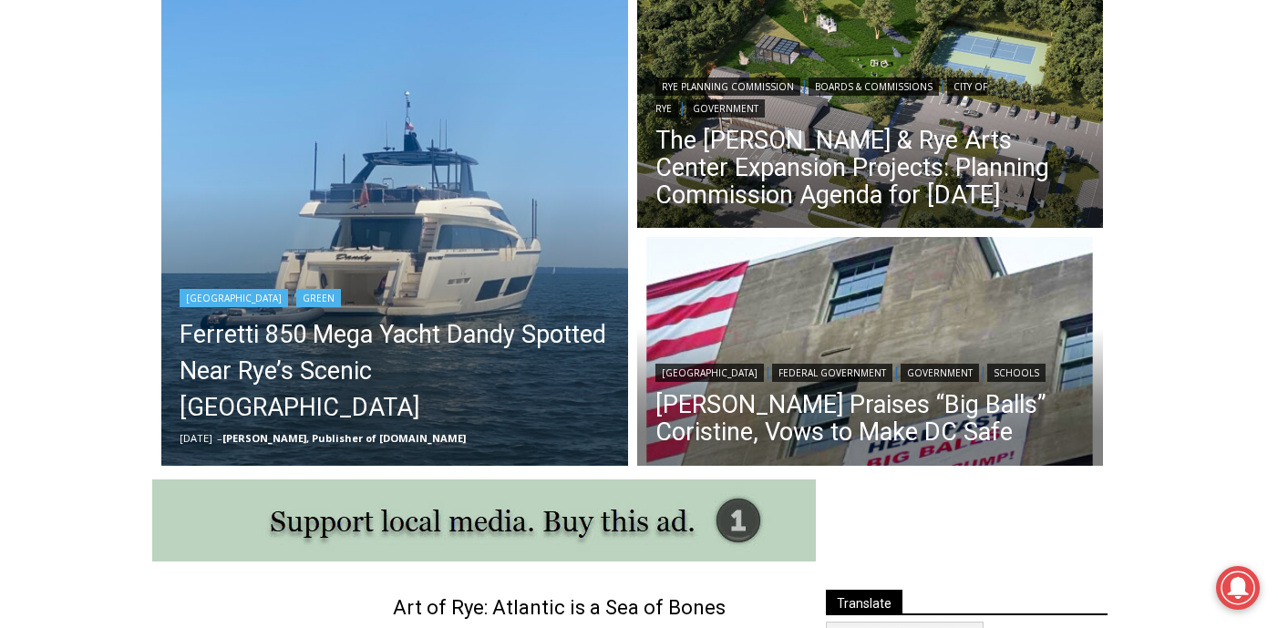
scroll to position [525, 0]
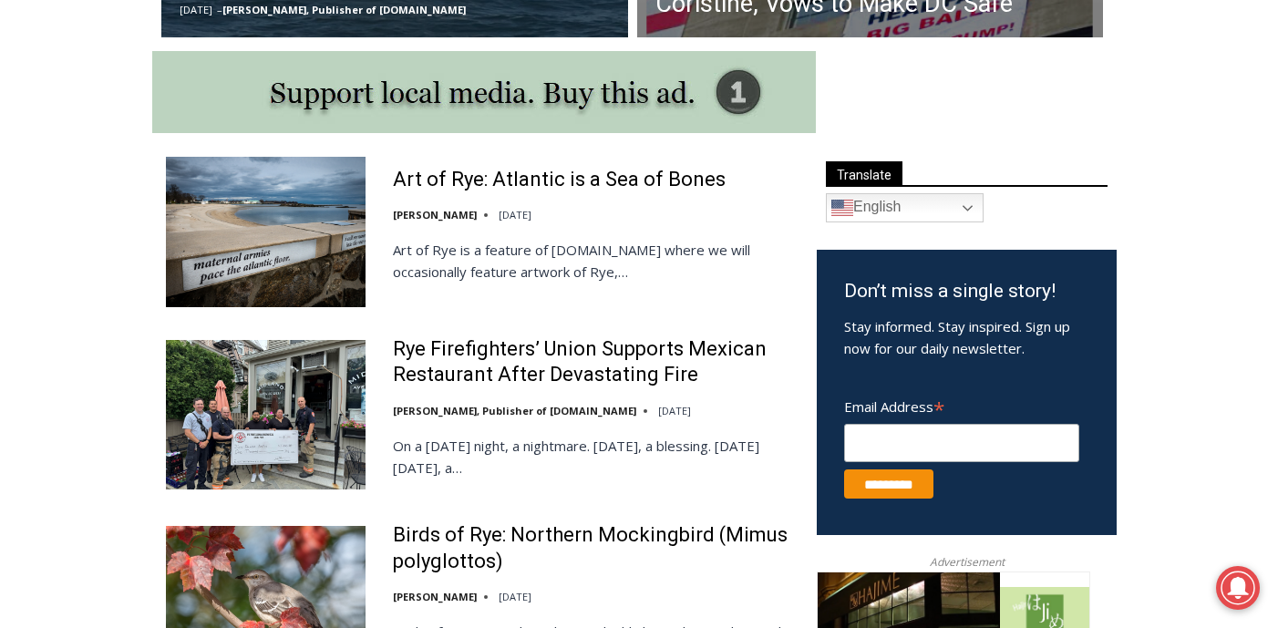
scroll to position [943, 0]
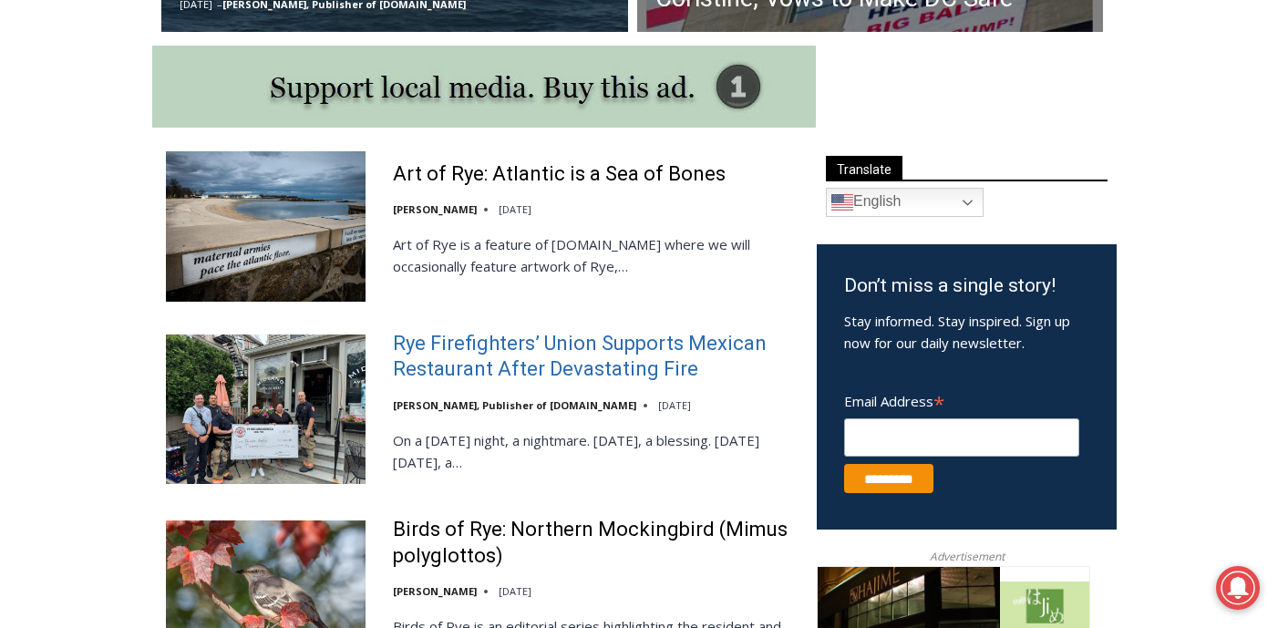
click at [572, 355] on link "Rye Firefighters’ Union Supports Mexican Restaurant After Devastating Fire" at bounding box center [593, 357] width 400 height 52
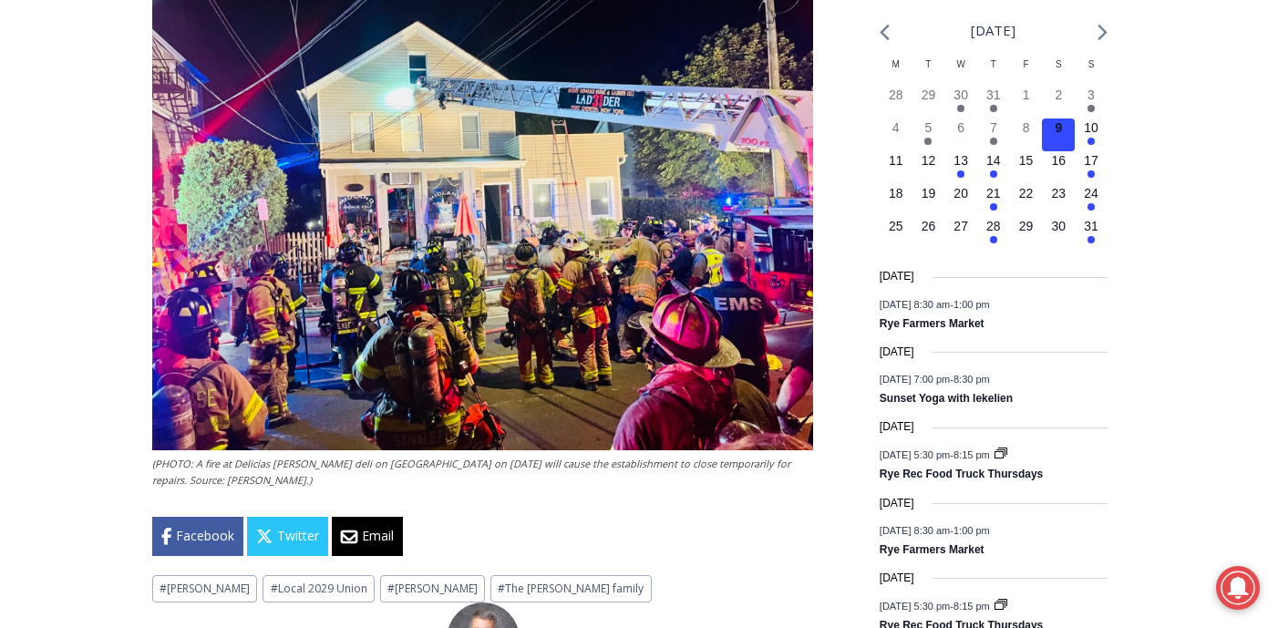
scroll to position [2087, 0]
